Goal: Information Seeking & Learning: Learn about a topic

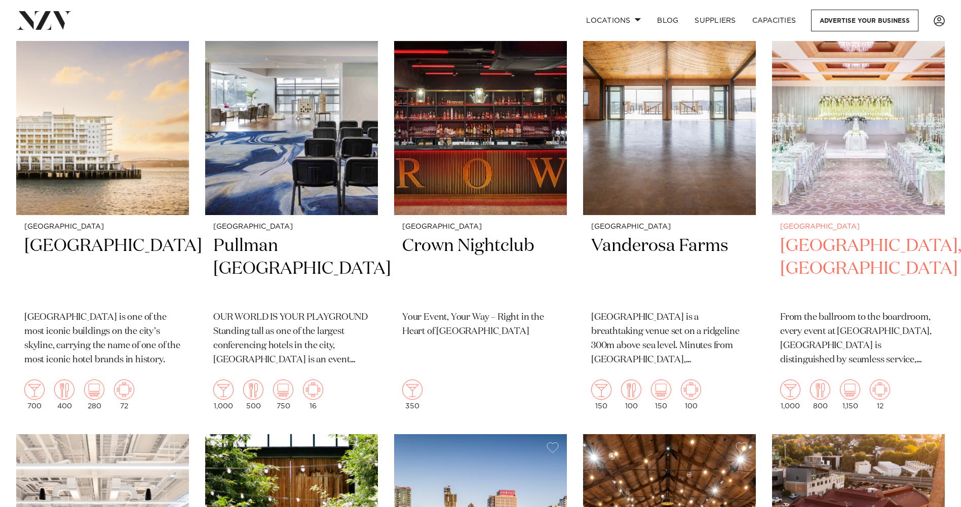
click at [860, 235] on h2 "[GEOGRAPHIC_DATA], [GEOGRAPHIC_DATA]" at bounding box center [858, 269] width 156 height 68
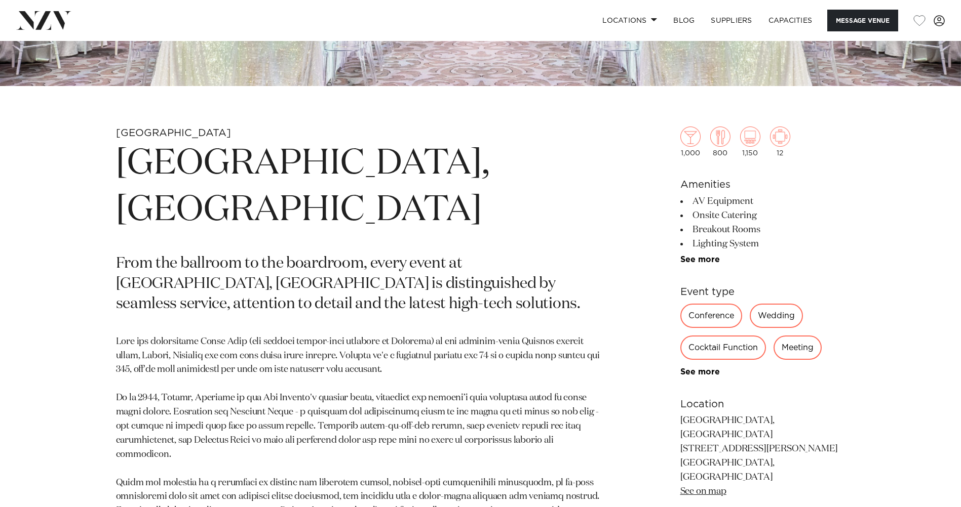
scroll to position [304, 0]
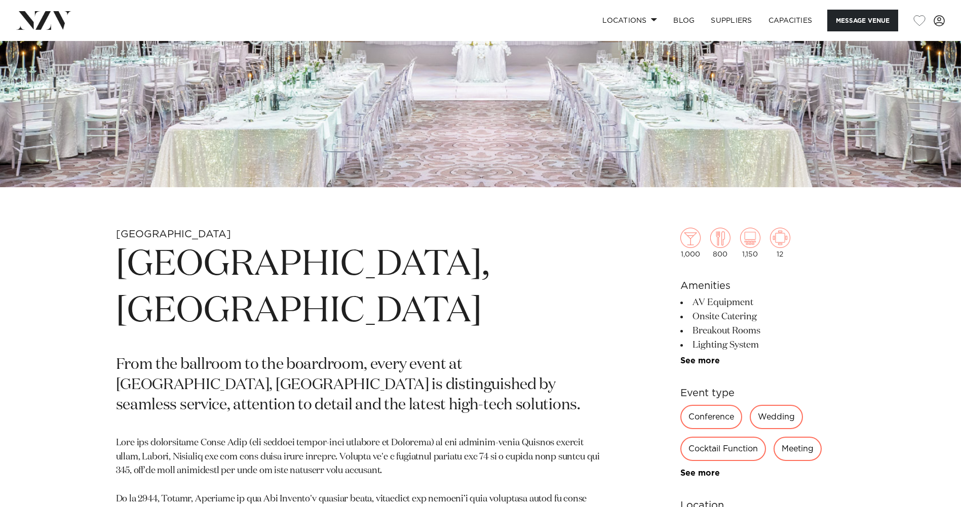
click at [709, 414] on div "Conference" at bounding box center [711, 417] width 62 height 24
click at [716, 418] on div "Conference" at bounding box center [711, 417] width 62 height 24
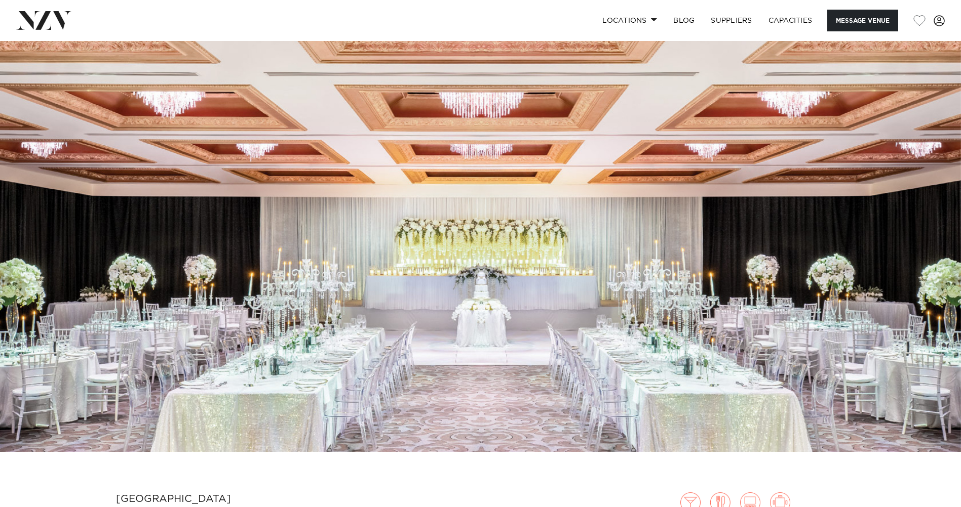
scroll to position [0, 0]
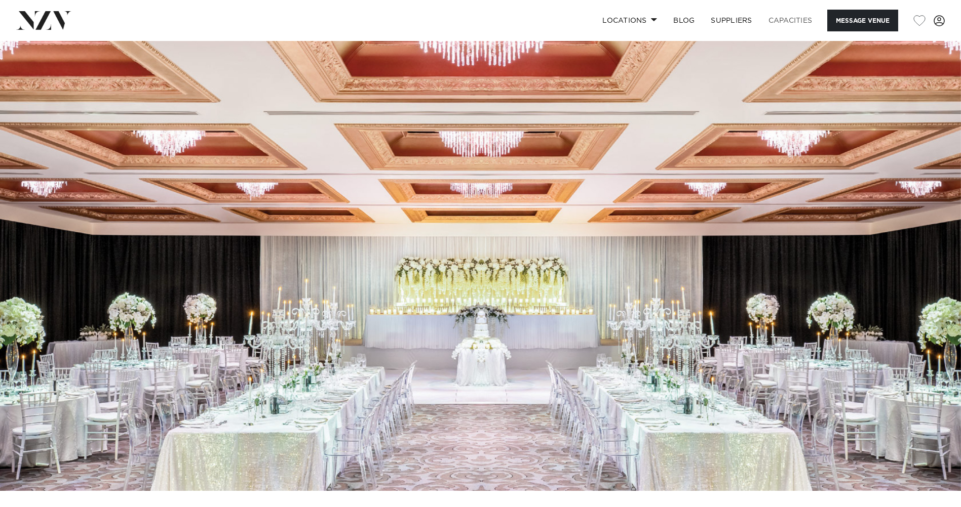
click at [795, 20] on link "Capacities" at bounding box center [790, 21] width 60 height 22
